Goal: Communication & Community: Answer question/provide support

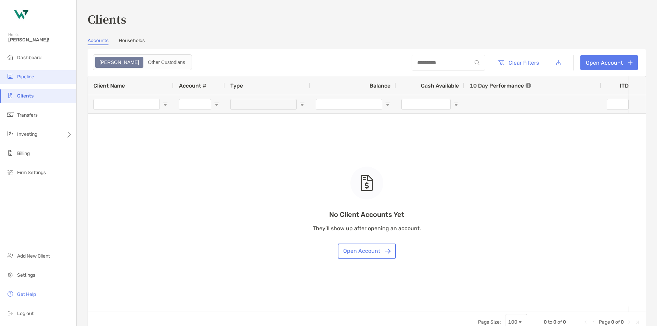
click at [40, 76] on li "Pipeline" at bounding box center [38, 77] width 76 height 14
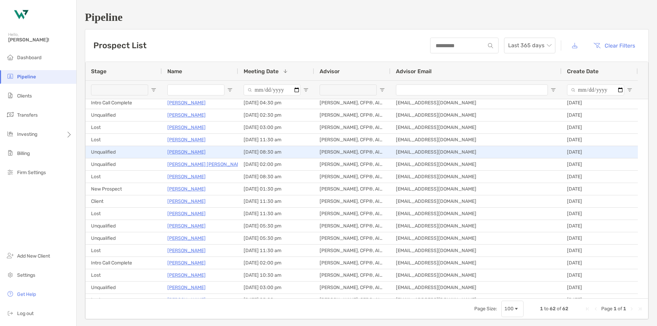
scroll to position [103, 0]
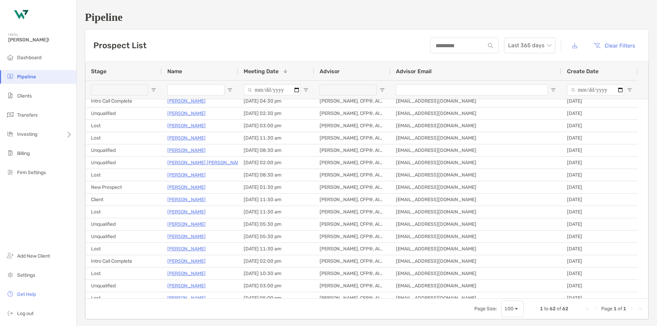
click at [116, 75] on div "Stage" at bounding box center [123, 71] width 65 height 18
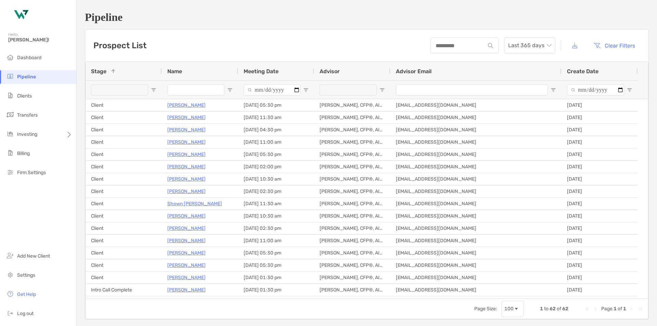
scroll to position [205, 0]
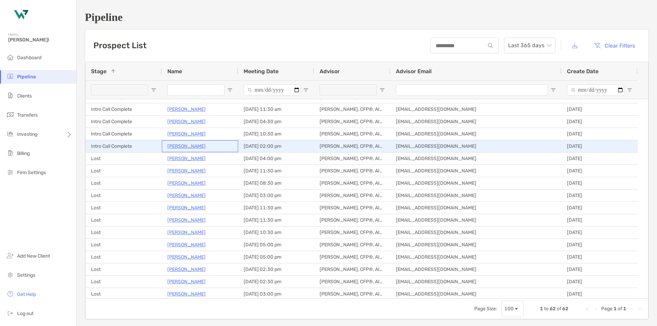
click at [183, 143] on p "[PERSON_NAME]" at bounding box center [186, 146] width 38 height 9
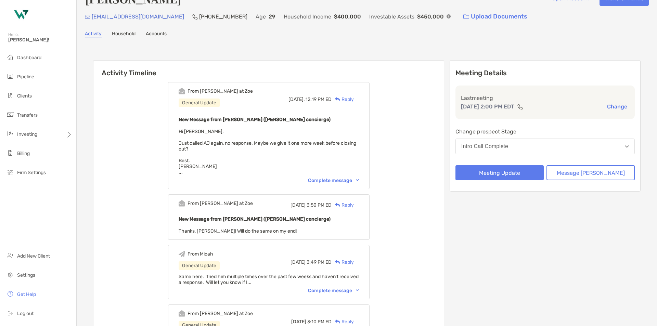
scroll to position [34, 0]
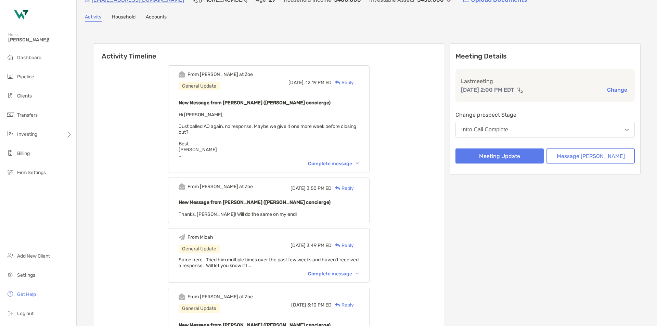
click at [354, 84] on div "Reply" at bounding box center [342, 82] width 22 height 7
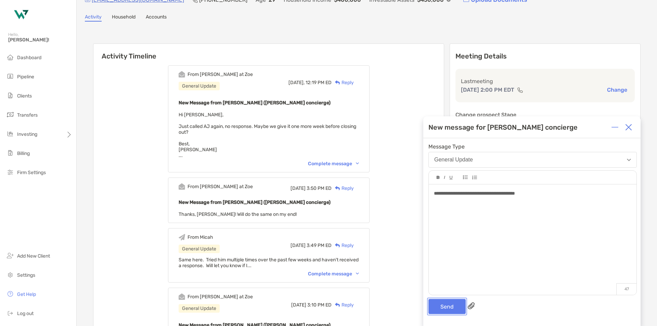
click at [449, 304] on button "Send" at bounding box center [446, 306] width 37 height 15
